Goal: Navigation & Orientation: Find specific page/section

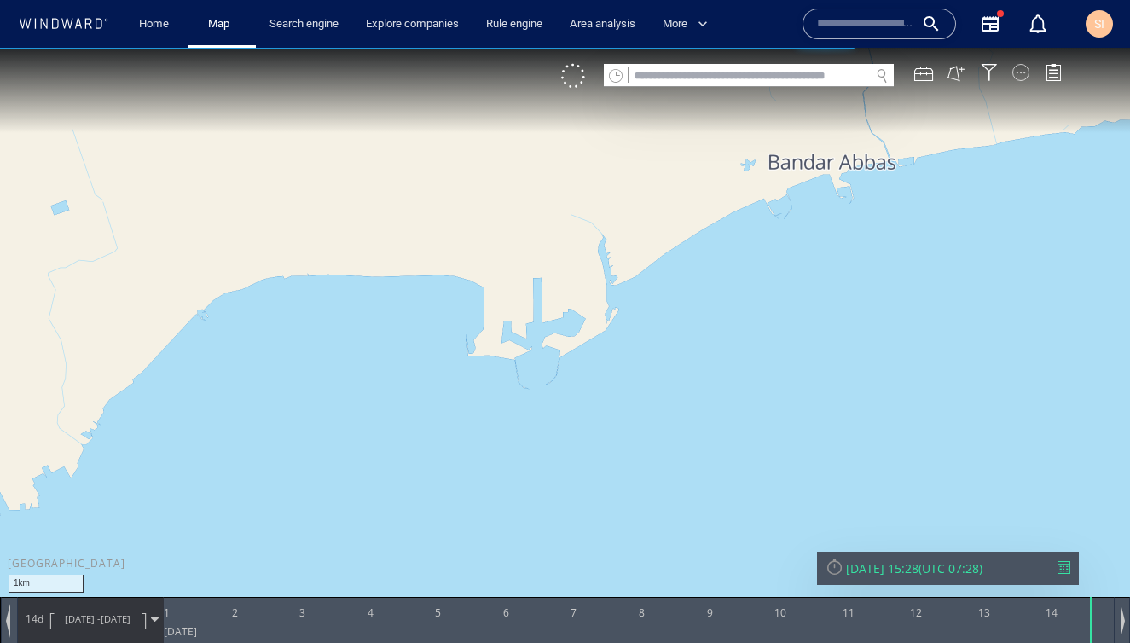
click at [1021, 77] on div at bounding box center [1020, 72] width 17 height 17
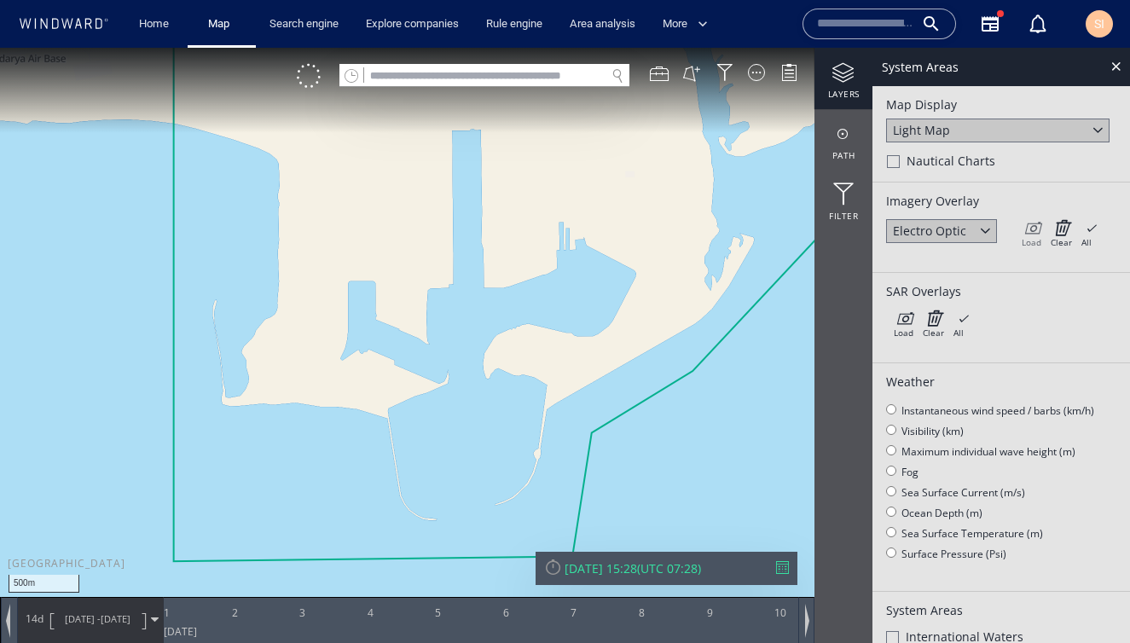
click at [1029, 231] on icon at bounding box center [1032, 227] width 20 height 17
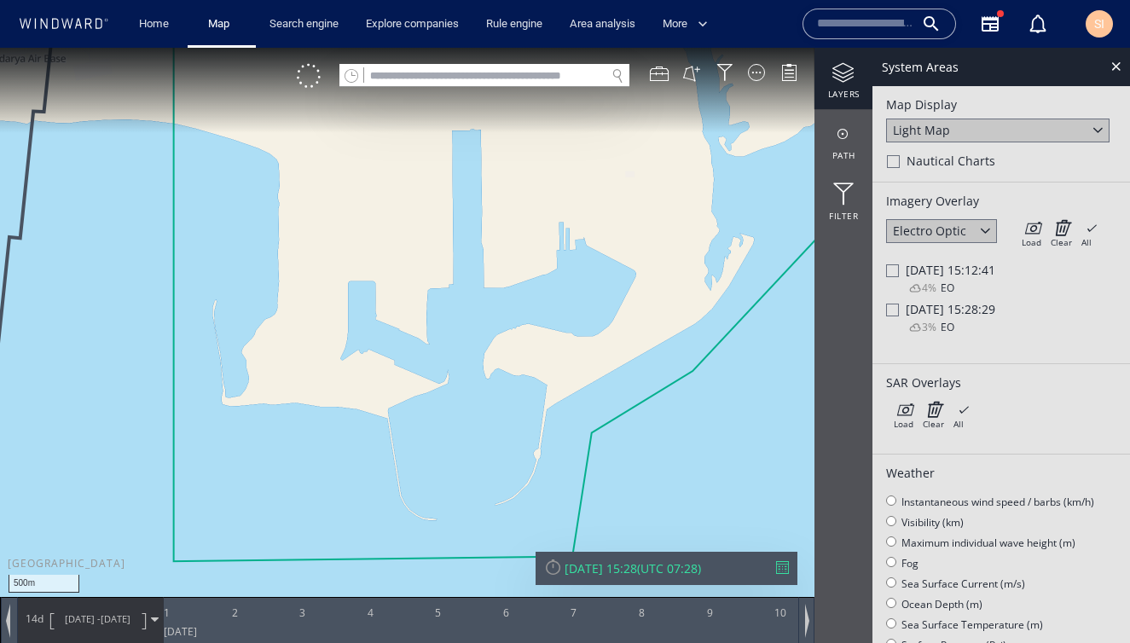
click at [896, 312] on div at bounding box center [892, 310] width 13 height 13
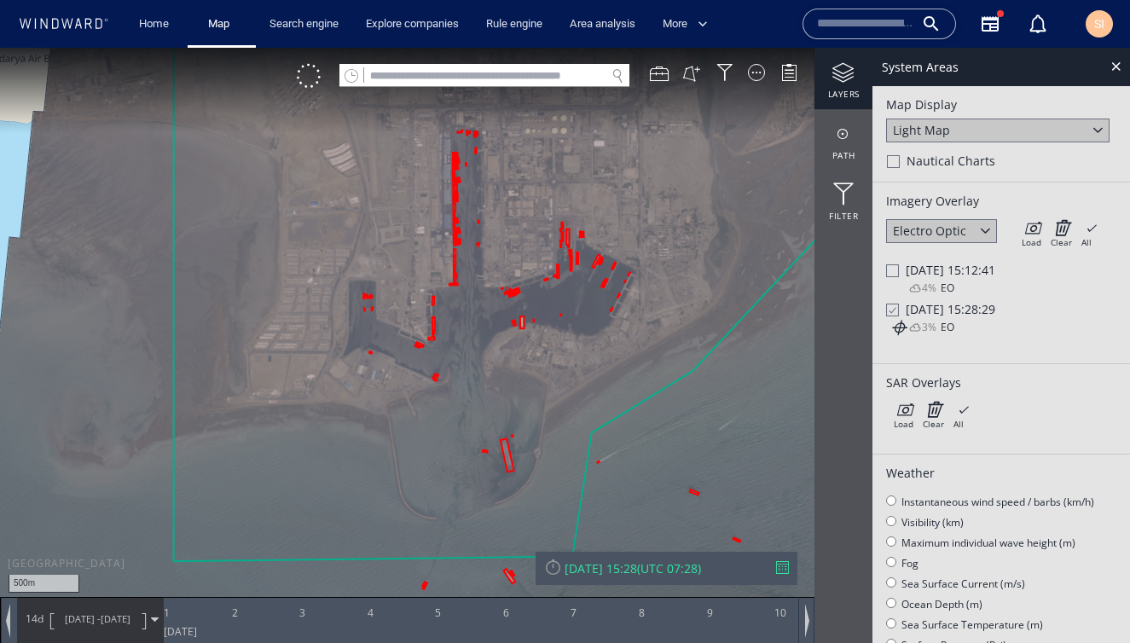
drag, startPoint x: 628, startPoint y: 446, endPoint x: 595, endPoint y: 354, distance: 97.9
click at [595, 354] on canvas "Map" at bounding box center [565, 337] width 1130 height 578
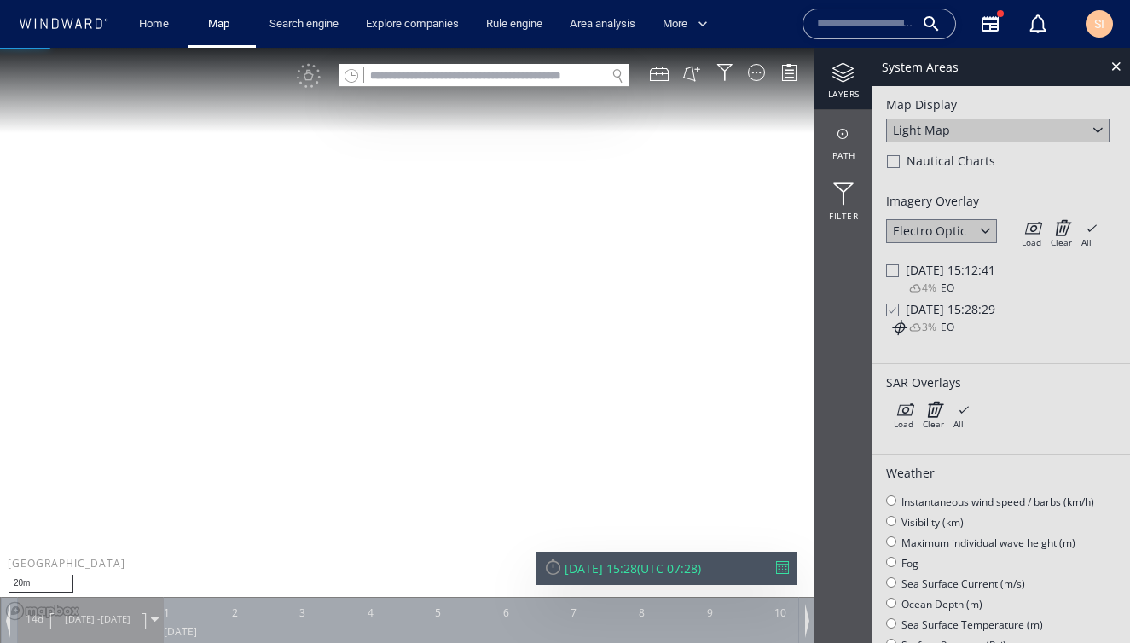
click at [473, 497] on canvas "Map" at bounding box center [565, 337] width 1130 height 578
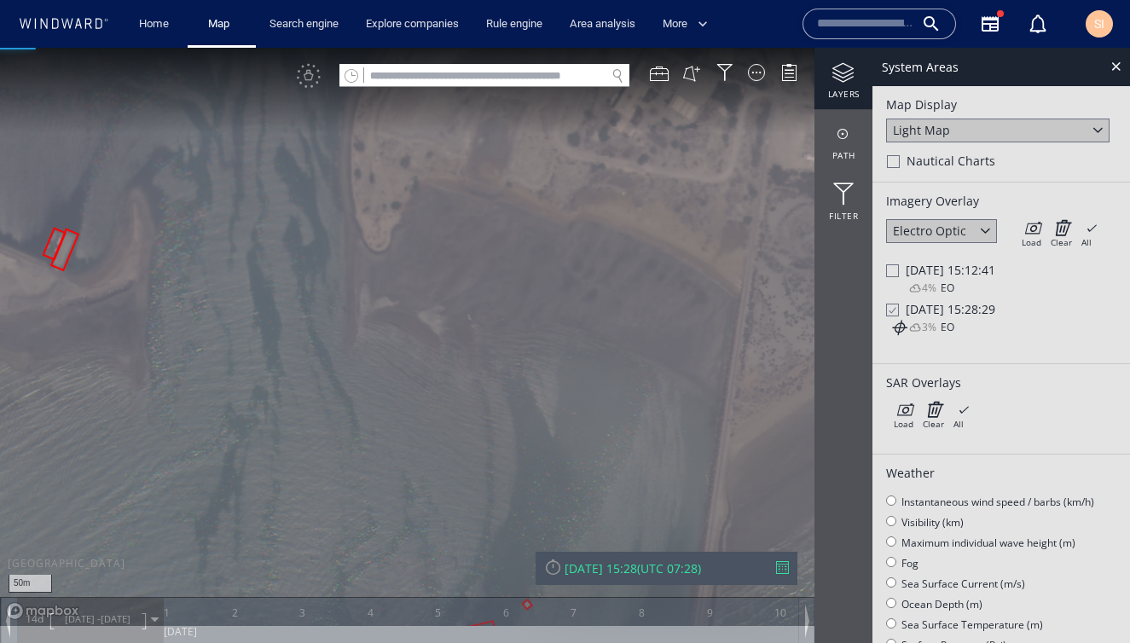
drag, startPoint x: 283, startPoint y: 278, endPoint x: 560, endPoint y: 391, distance: 299.1
click at [560, 391] on canvas "Map" at bounding box center [565, 337] width 1130 height 578
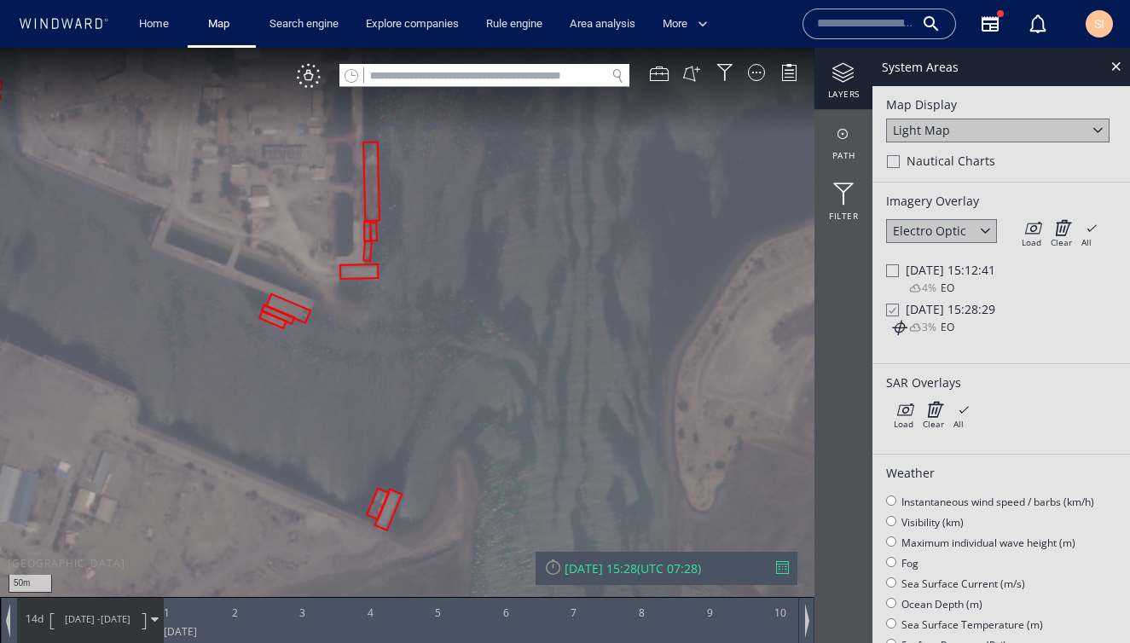
drag, startPoint x: 453, startPoint y: 192, endPoint x: 519, endPoint y: 391, distance: 210.3
click at [519, 391] on canvas "Map" at bounding box center [565, 337] width 1130 height 578
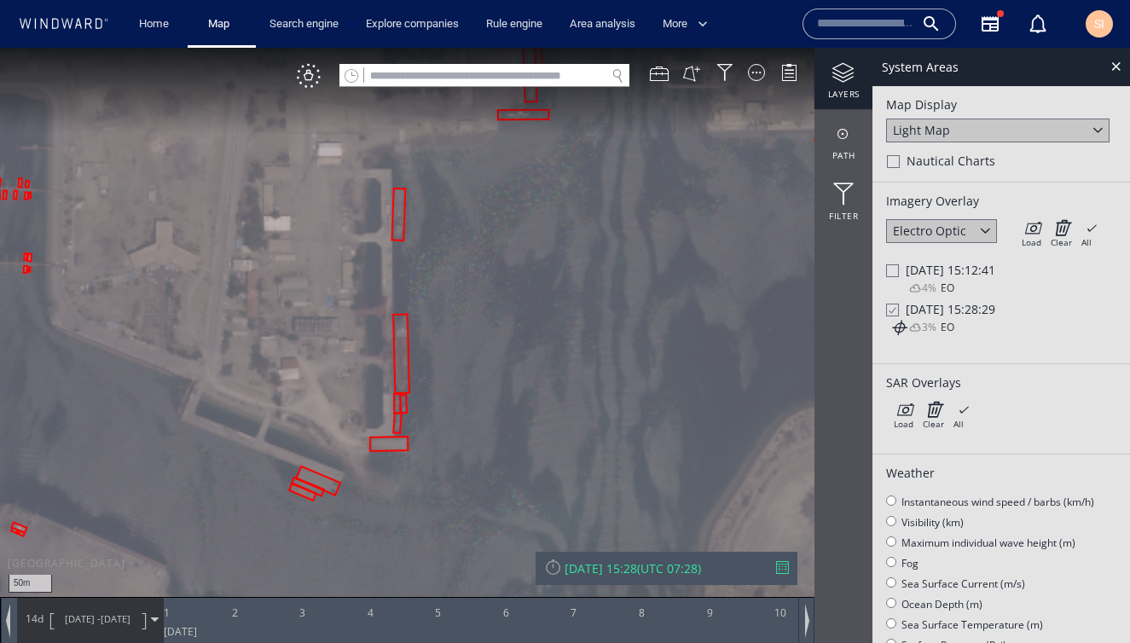
drag, startPoint x: 476, startPoint y: 222, endPoint x: 476, endPoint y: 428, distance: 206.4
click at [476, 428] on canvas "Map" at bounding box center [565, 337] width 1130 height 578
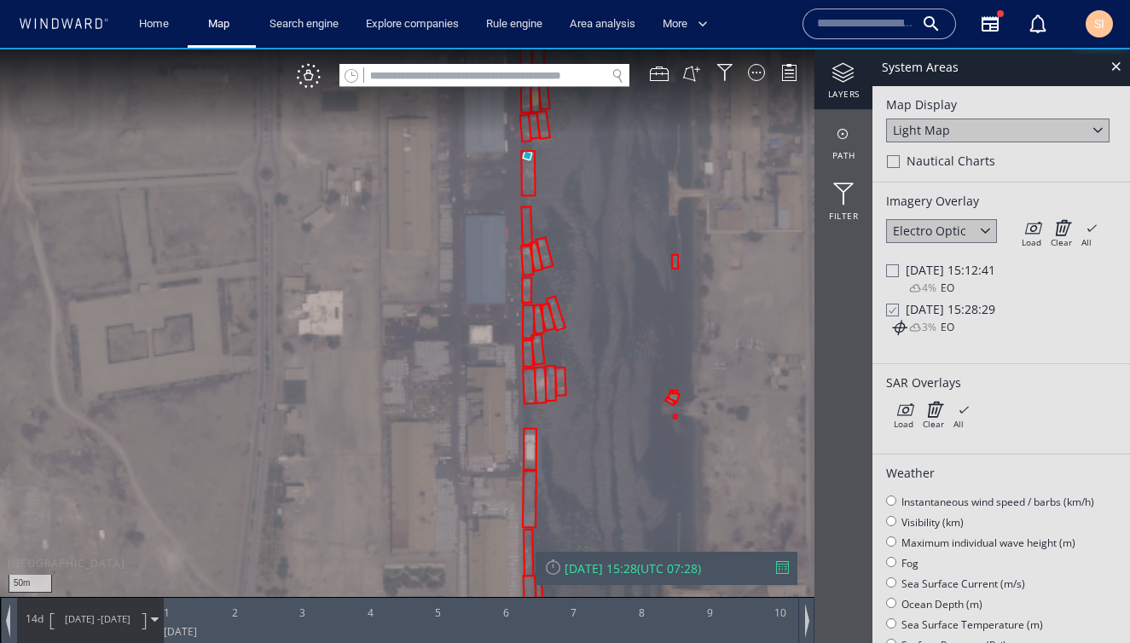
drag, startPoint x: 593, startPoint y: 322, endPoint x: 587, endPoint y: 315, distance: 9.7
click at [587, 315] on canvas "Map" at bounding box center [565, 337] width 1130 height 578
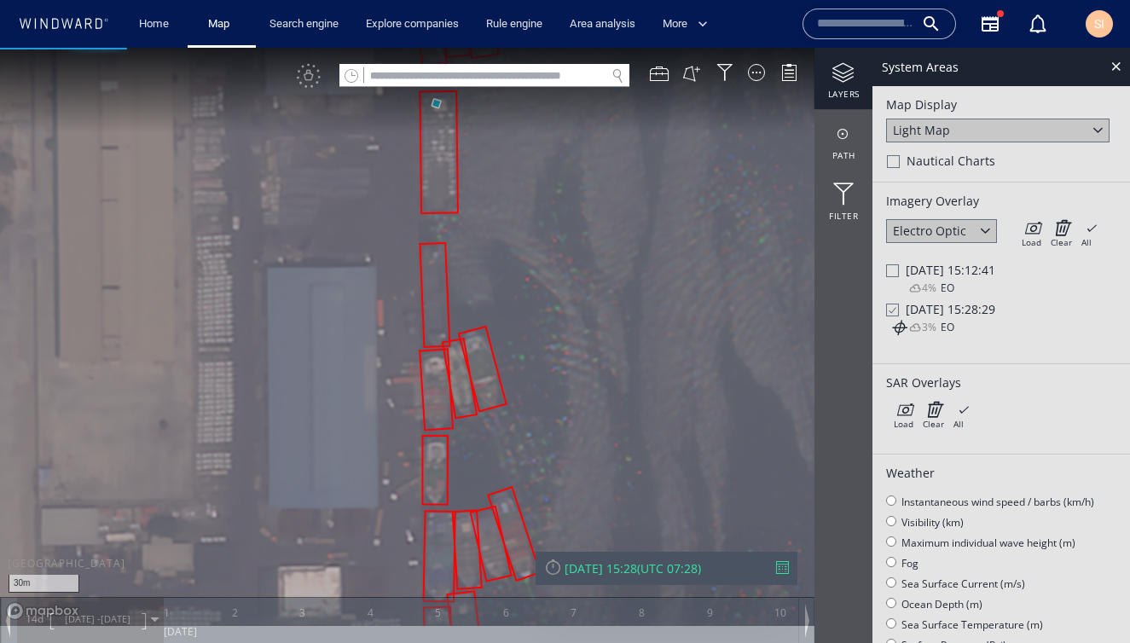
drag, startPoint x: 541, startPoint y: 277, endPoint x: 573, endPoint y: 350, distance: 79.8
click at [573, 350] on canvas "Map" at bounding box center [565, 337] width 1130 height 578
